Goal: Task Accomplishment & Management: Manage account settings

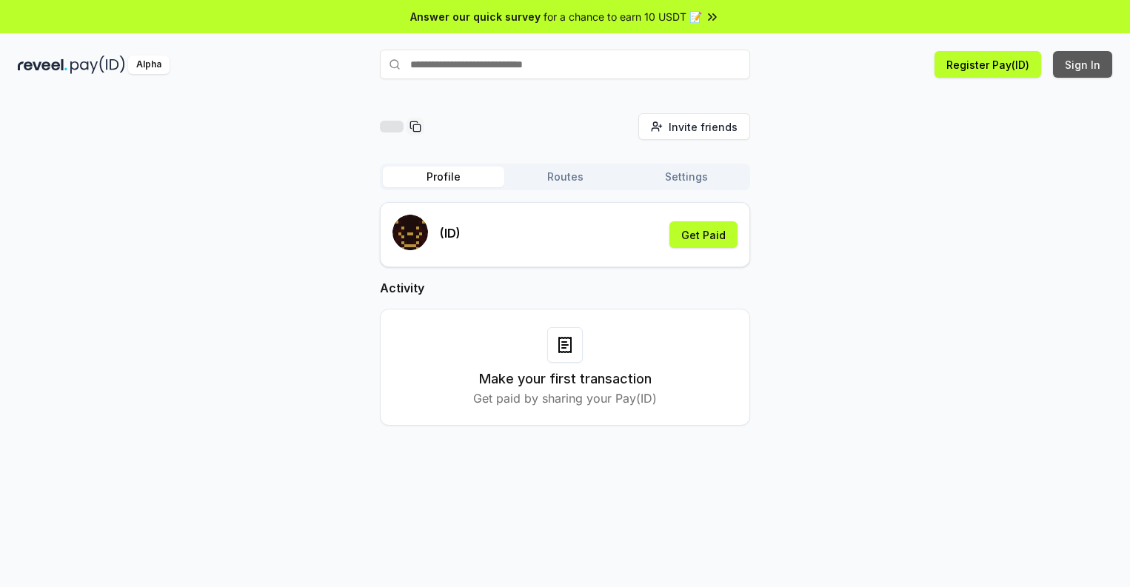
click at [1083, 64] on button "Sign In" at bounding box center [1082, 64] width 59 height 27
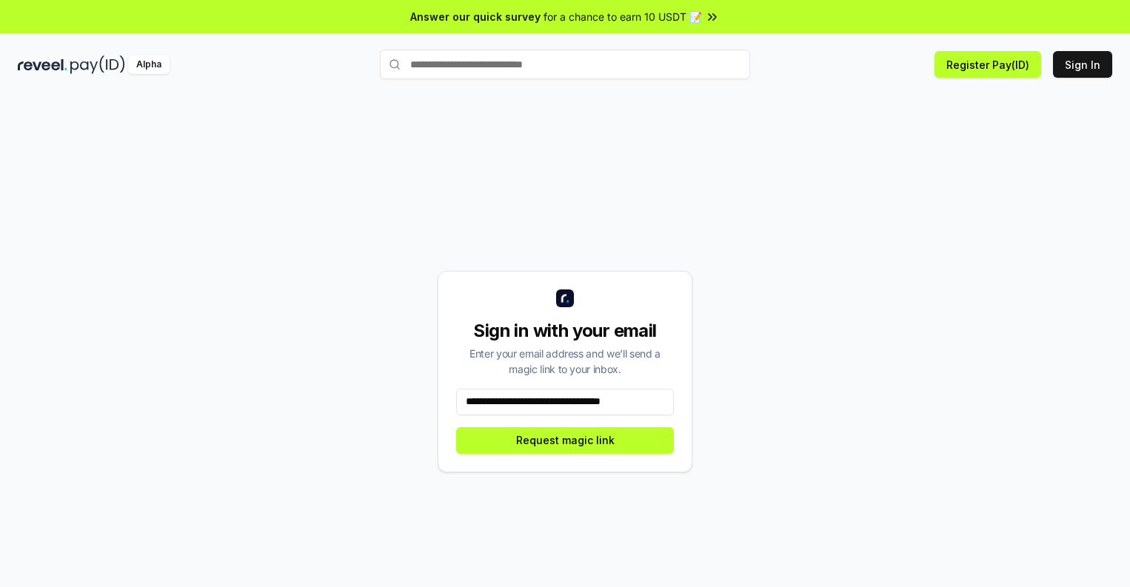
scroll to position [0, 1]
type input "**********"
click at [565, 440] on button "Request magic link" at bounding box center [565, 440] width 218 height 27
